Goal: Task Accomplishment & Management: Manage account settings

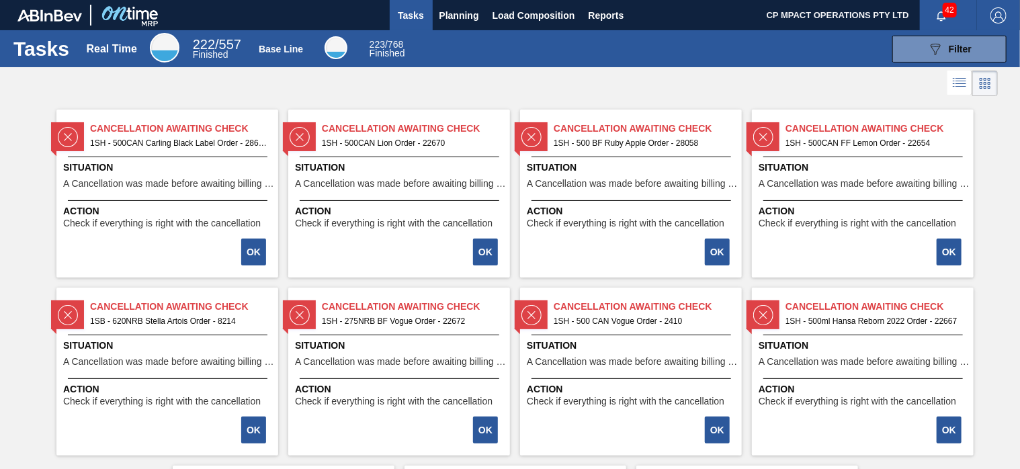
click at [774, 75] on div at bounding box center [510, 83] width 1020 height 32
drag, startPoint x: 780, startPoint y: 72, endPoint x: 777, endPoint y: 80, distance: 8.5
click at [777, 80] on div at bounding box center [510, 83] width 1020 height 32
click at [457, 12] on span "Planning" at bounding box center [460, 15] width 40 height 16
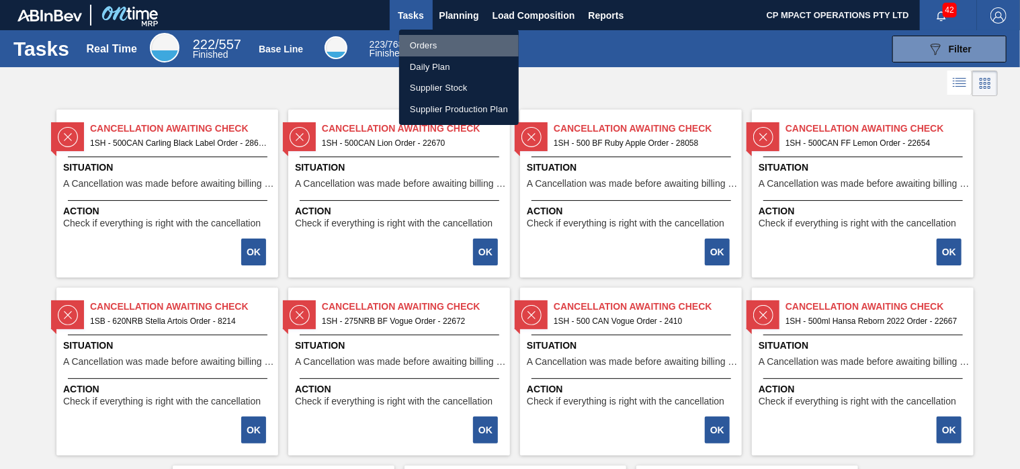
click at [441, 46] on li "Orders" at bounding box center [459, 46] width 120 height 22
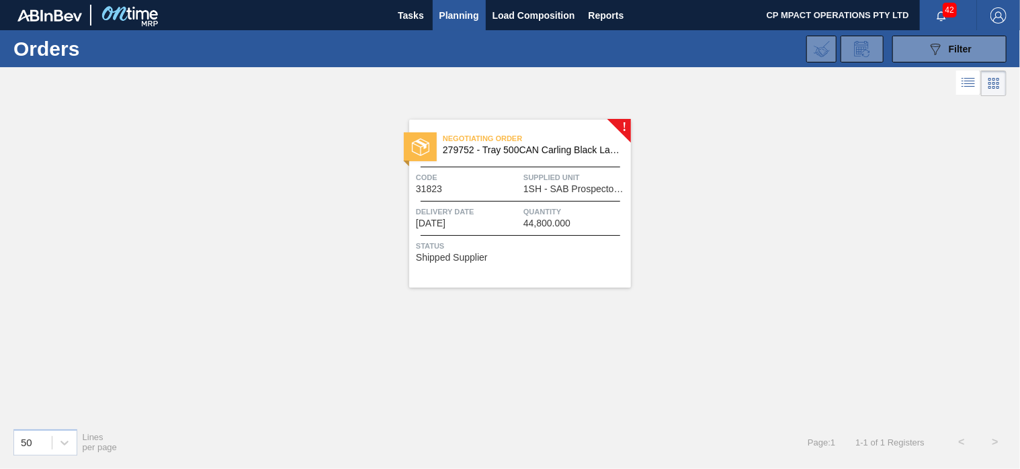
click at [527, 149] on span "279752 - Tray 500CAN Carling Black Label R" at bounding box center [531, 150] width 177 height 10
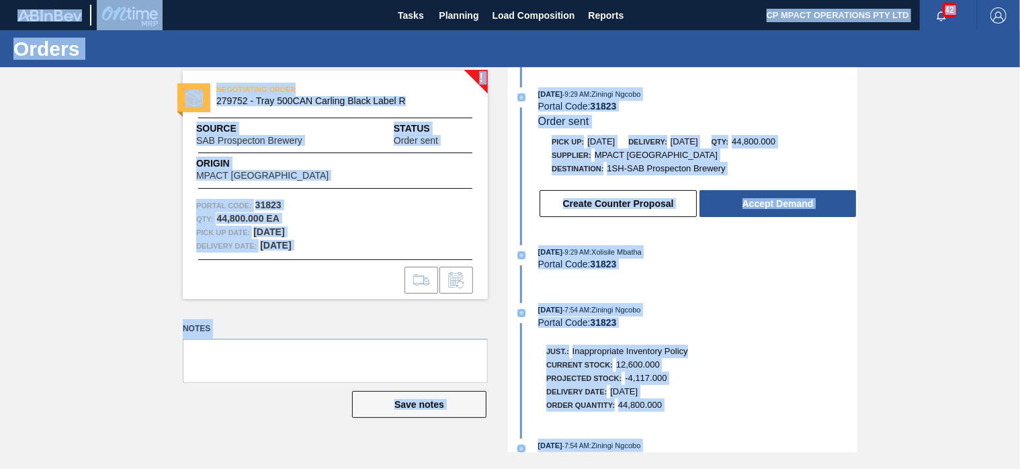
click at [807, 259] on div "[DATE] 9:29 AM : Xolisile Mbatha" at bounding box center [697, 251] width 319 height 13
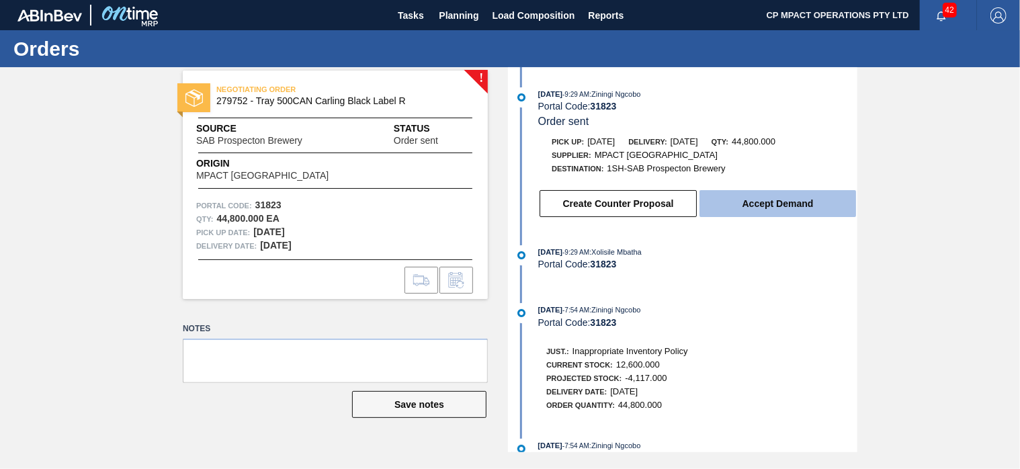
click at [799, 207] on button "Accept Demand" at bounding box center [778, 203] width 157 height 27
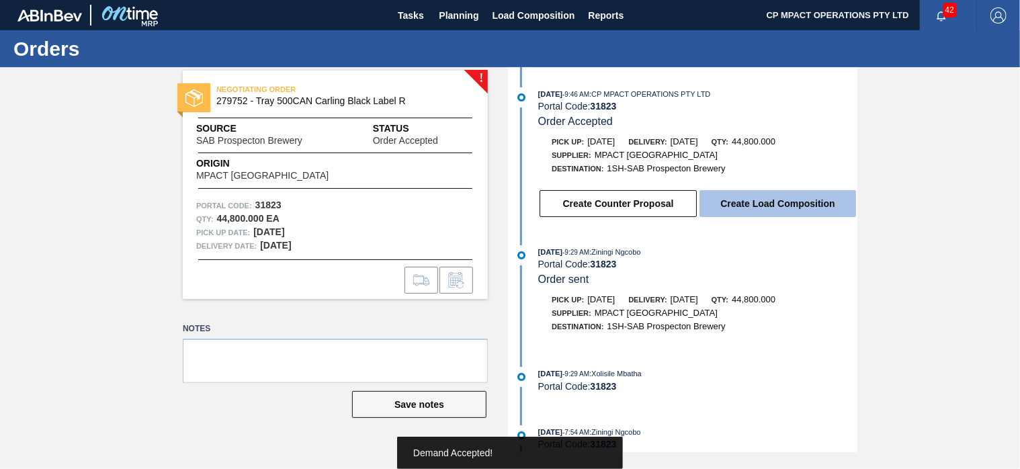
click at [799, 203] on button "Create Load Composition" at bounding box center [778, 203] width 157 height 27
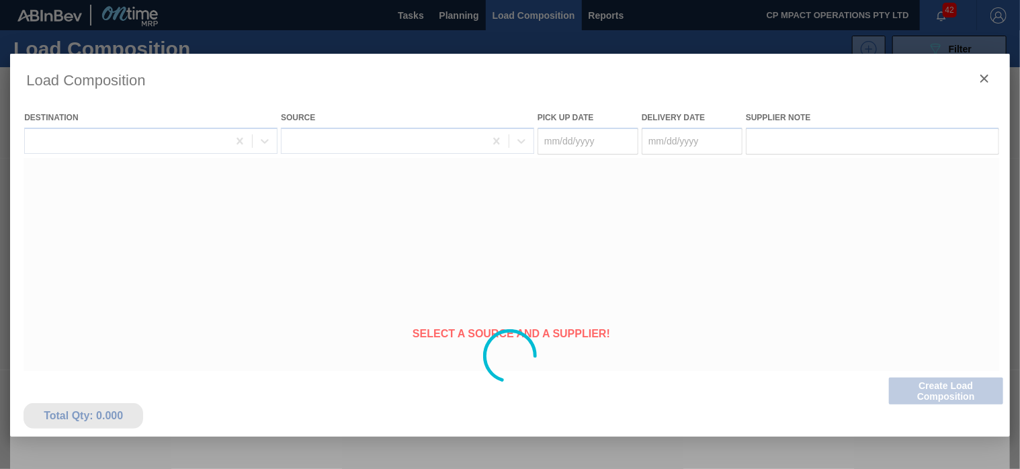
type Date "[DATE]"
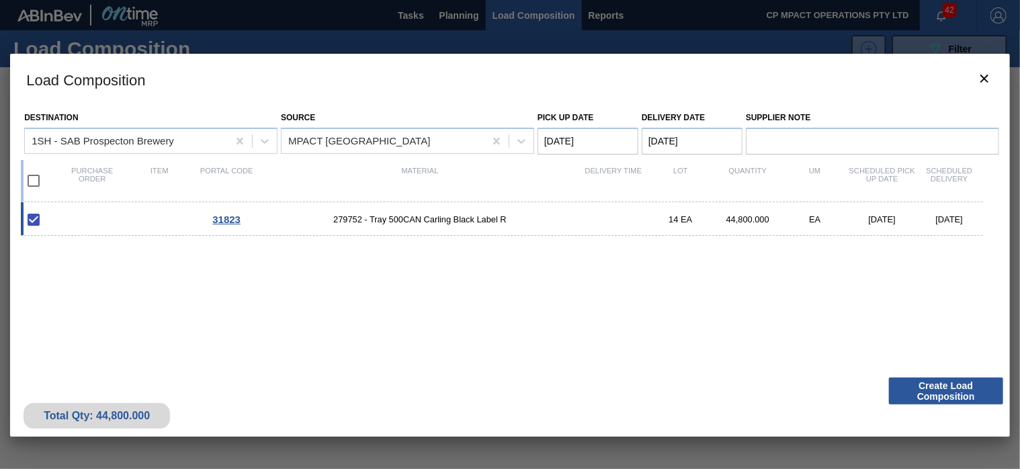
click at [948, 389] on button "Create Load Composition" at bounding box center [946, 391] width 114 height 27
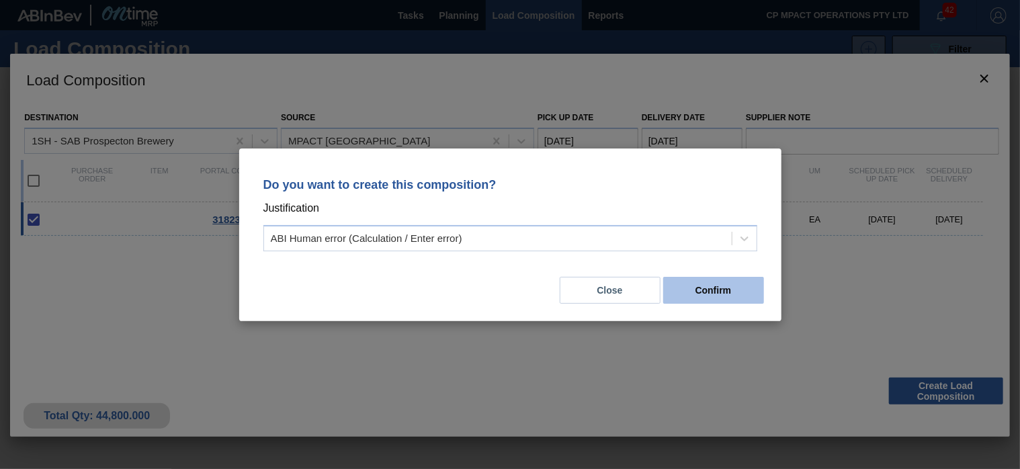
click at [723, 295] on button "Confirm" at bounding box center [713, 290] width 101 height 27
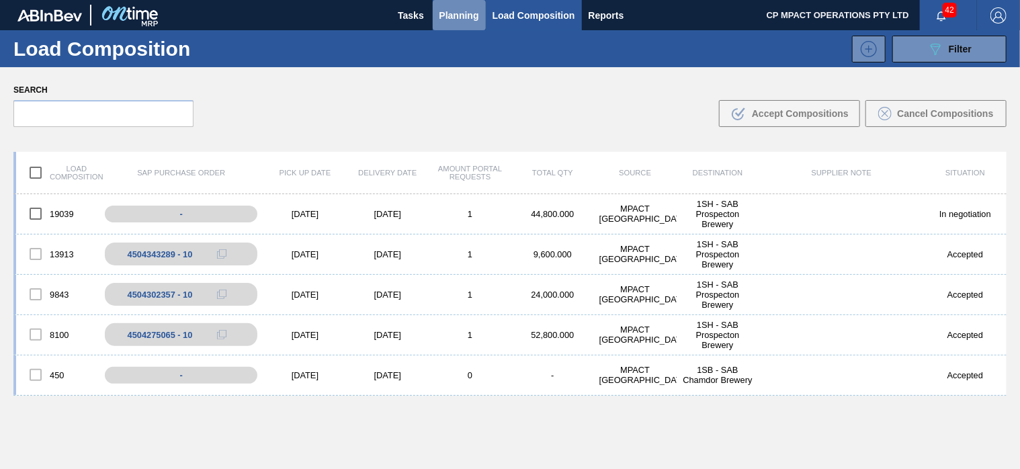
click at [460, 14] on span "Planning" at bounding box center [460, 15] width 40 height 16
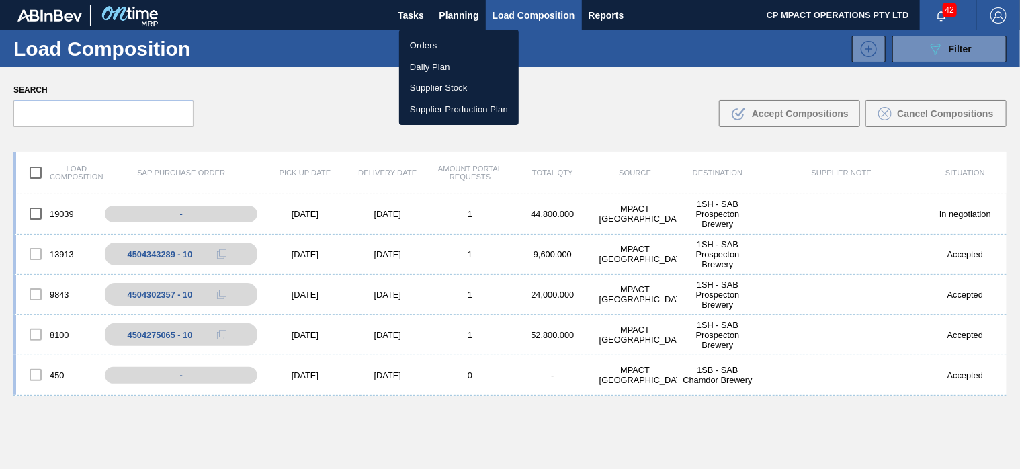
click at [440, 46] on li "Orders" at bounding box center [459, 46] width 120 height 22
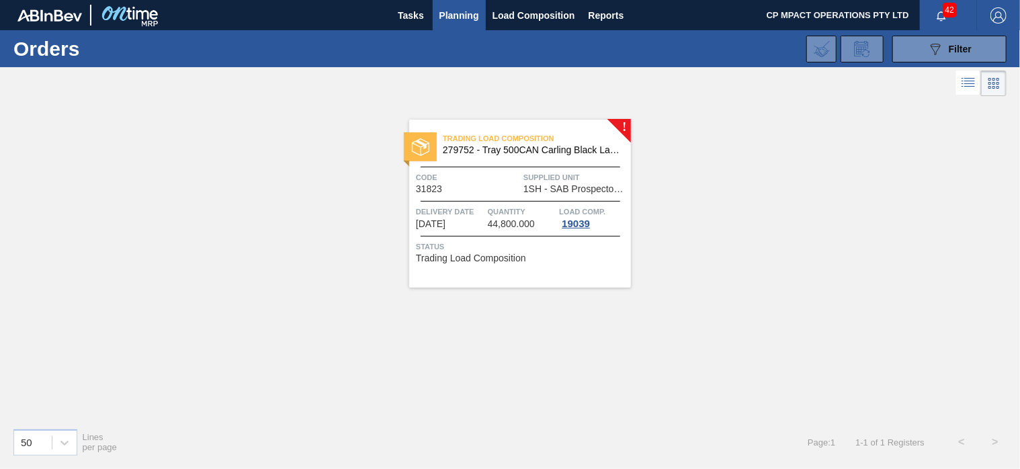
drag, startPoint x: 708, startPoint y: 208, endPoint x: 713, endPoint y: 198, distance: 10.8
click at [708, 207] on div "! Trading Load Composition 279752 - Tray 500CAN Carling Black Label R Code 3182…" at bounding box center [510, 258] width 1020 height 318
